Goal: Complete application form

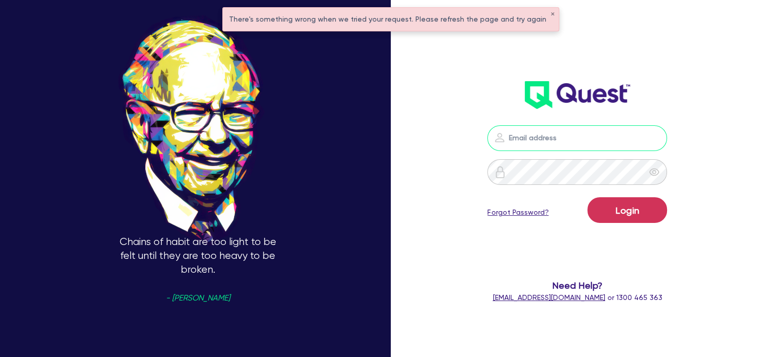
click at [526, 136] on input "email" at bounding box center [577, 138] width 180 height 26
type input "[EMAIL_ADDRESS][PERSON_NAME][DOMAIN_NAME]"
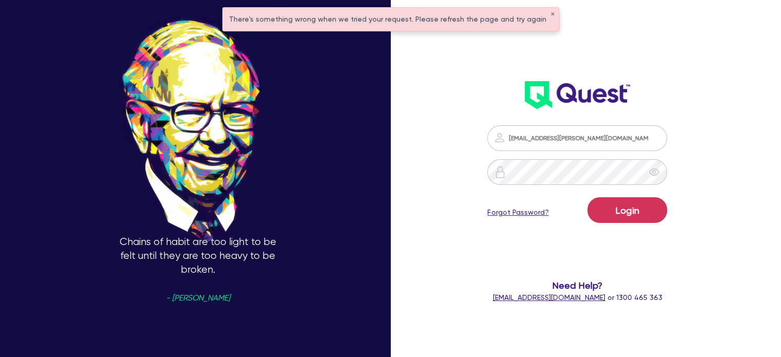
click at [635, 226] on div "Login Forgot Password?" at bounding box center [577, 212] width 180 height 30
click at [618, 203] on button "Login" at bounding box center [628, 210] width 80 height 26
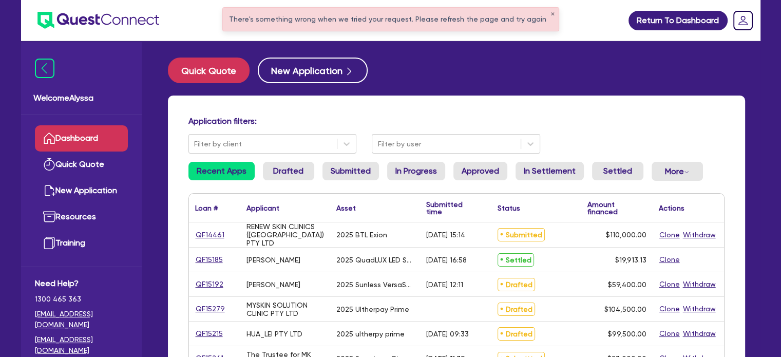
click at [541, 10] on div "There's something wrong when we tried your request. Please refresh the page and…" at bounding box center [391, 19] width 336 height 23
click at [551, 13] on button "✕" at bounding box center [553, 14] width 4 height 5
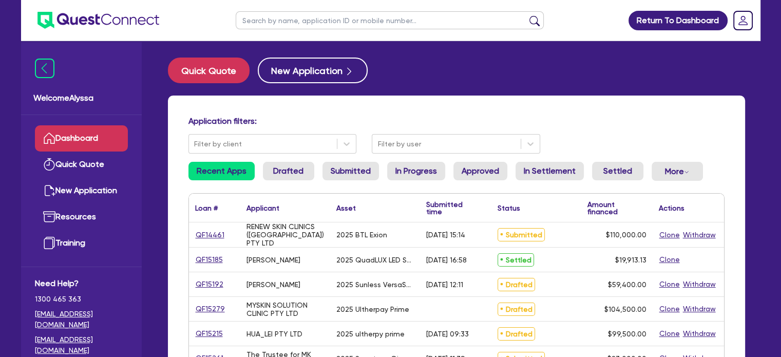
click at [418, 25] on input "text" at bounding box center [390, 20] width 308 height 18
type input "meg"
click at [527, 15] on button "submit" at bounding box center [535, 22] width 16 height 14
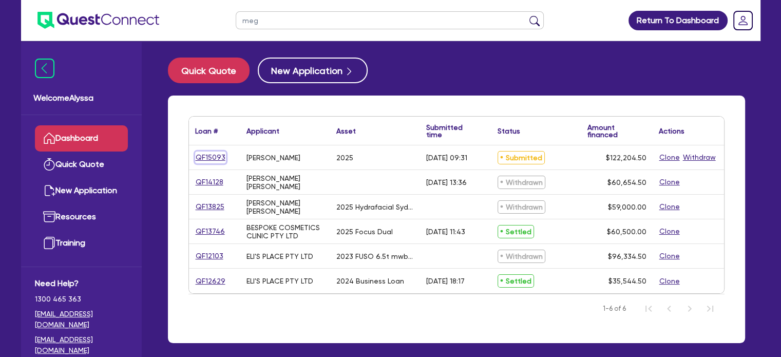
click at [216, 156] on link "QF15093" at bounding box center [210, 158] width 31 height 12
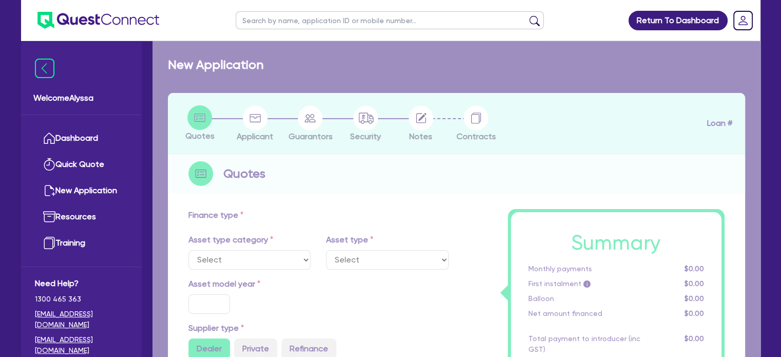
select select "SECONDARY_ASSETS"
type input "2025"
radio input "true"
type input "121,000"
type input "3"
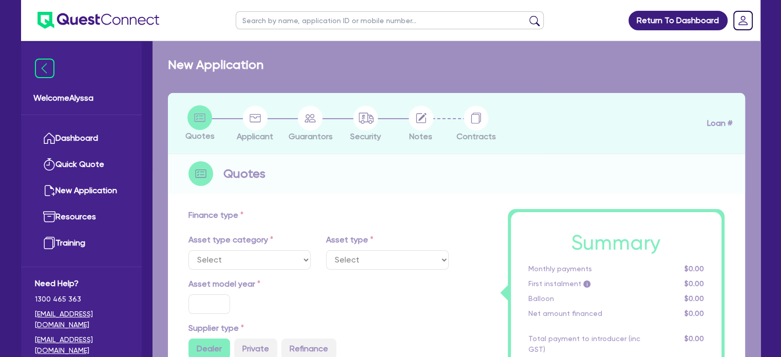
type input "3,666.14"
type input "10.45"
type input "500"
select select "MEDICAL_DENTAL_LABORATORY_EQUIPMENT"
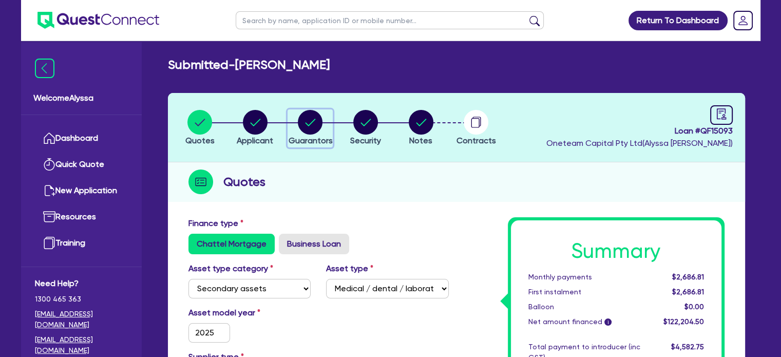
click at [314, 123] on circle "button" at bounding box center [310, 122] width 25 height 25
select select "MRS"
select select "[GEOGRAPHIC_DATA]"
select select "MARRIED"
select select "PROPERTY"
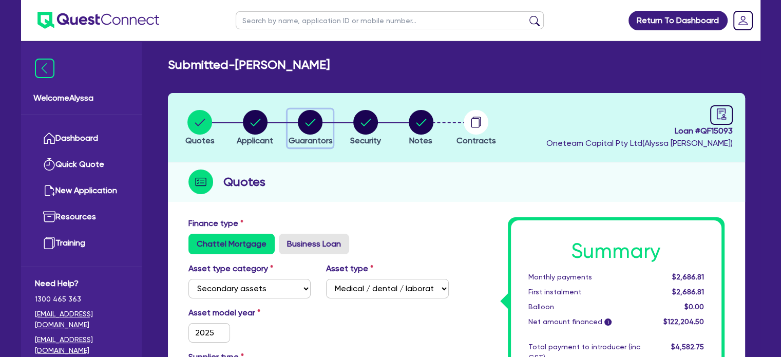
select select "INVESTMENT_PROPERTY"
select select "MORTGAGE"
select select "INVESTMENT_PROPERTY_LOAN"
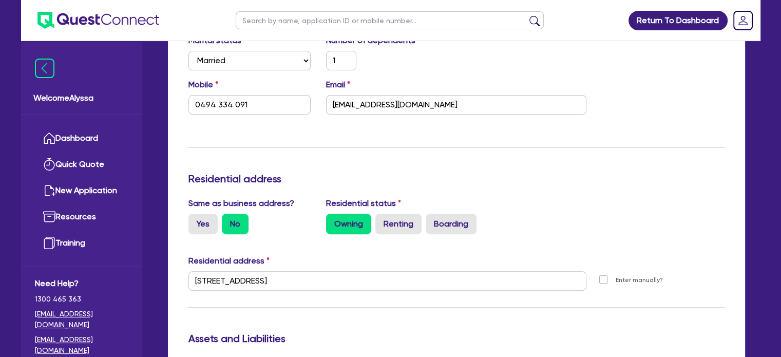
scroll to position [323, 0]
